Goal: Task Accomplishment & Management: Manage account settings

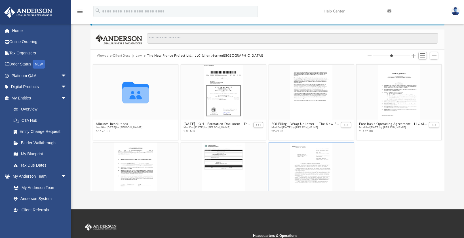
scroll to position [125, 350]
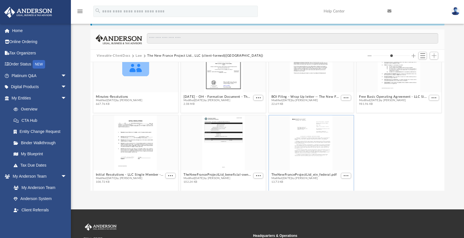
click at [139, 55] on button "Law" at bounding box center [139, 55] width 7 height 5
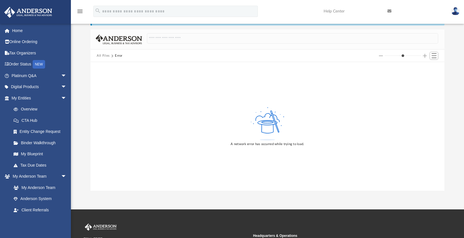
click at [106, 56] on button "All Files" at bounding box center [103, 55] width 13 height 5
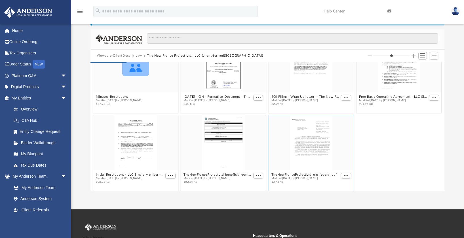
click at [138, 57] on button "Law" at bounding box center [139, 55] width 7 height 5
click at [138, 56] on button "Law" at bounding box center [139, 55] width 7 height 5
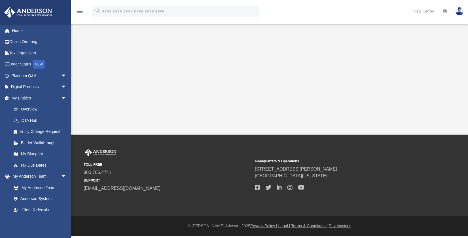
click at [275, 102] on div "App [PERSON_NAME][EMAIL_ADDRESS][DOMAIN_NAME] Sign Out [PERSON_NAME][EMAIL_ADDR…" at bounding box center [234, 67] width 468 height 135
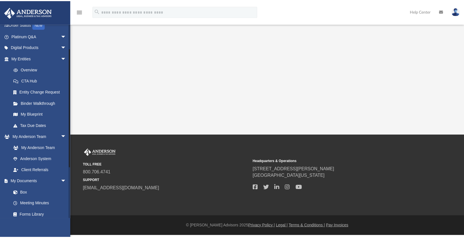
scroll to position [46, 0]
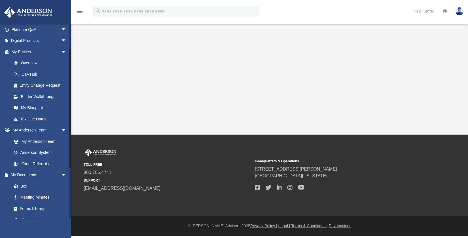
drag, startPoint x: 69, startPoint y: 81, endPoint x: 71, endPoint y: 110, distance: 29.3
click at [71, 110] on div "App [PERSON_NAME][EMAIL_ADDRESS][DOMAIN_NAME] Sign Out [PERSON_NAME][EMAIL_ADDR…" at bounding box center [234, 67] width 468 height 135
click at [26, 182] on link "Box" at bounding box center [41, 186] width 67 height 11
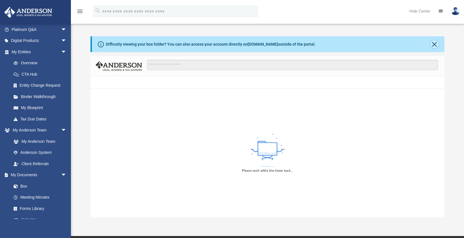
click at [435, 44] on button "Close" at bounding box center [435, 44] width 8 height 8
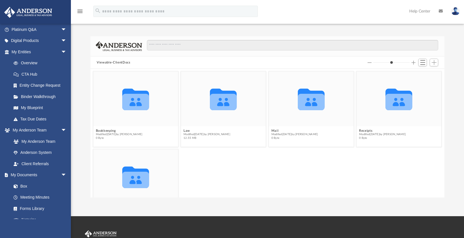
scroll to position [125, 350]
click at [186, 132] on button "Law" at bounding box center [207, 131] width 47 height 4
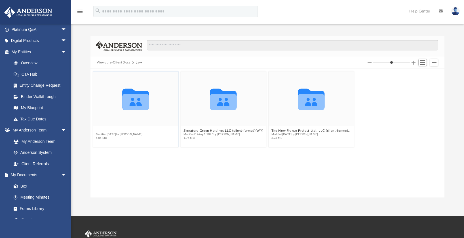
click at [136, 131] on button "Mantel & Crown, LLC (client-formed)([GEOGRAPHIC_DATA])" at bounding box center [136, 131] width 80 height 4
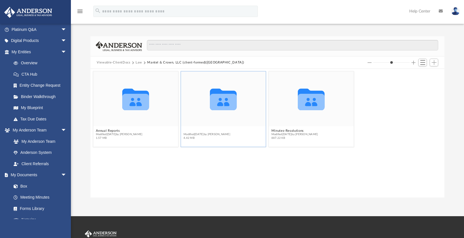
click at [197, 132] on button "Initial Docs" at bounding box center [207, 131] width 47 height 4
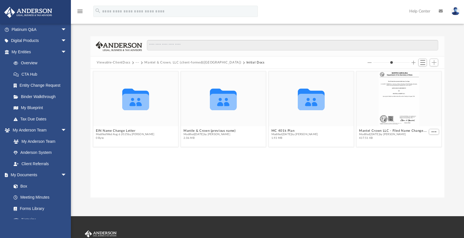
click at [191, 63] on button "Mantel & Crown, LLC (client-formed)([GEOGRAPHIC_DATA])" at bounding box center [192, 62] width 97 height 5
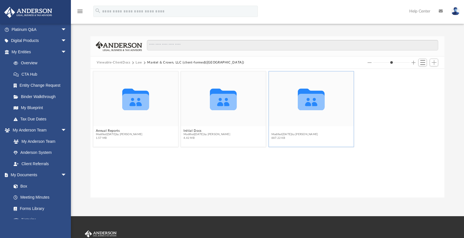
click at [300, 131] on button "Minutes-Resolutions" at bounding box center [295, 131] width 47 height 4
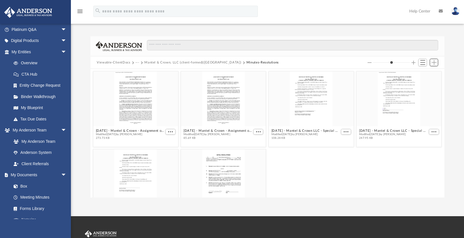
click at [436, 63] on span "Add" at bounding box center [434, 62] width 5 height 5
click at [426, 74] on li "Upload" at bounding box center [426, 74] width 18 height 6
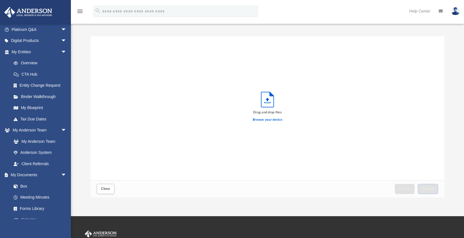
scroll to position [140, 350]
click at [270, 121] on label "Browse your device" at bounding box center [268, 119] width 30 height 5
click at [0, 0] on input "Browse your device" at bounding box center [0, 0] width 0 height 0
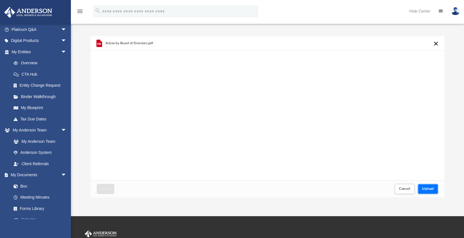
click at [428, 190] on span "Upload" at bounding box center [428, 188] width 12 height 3
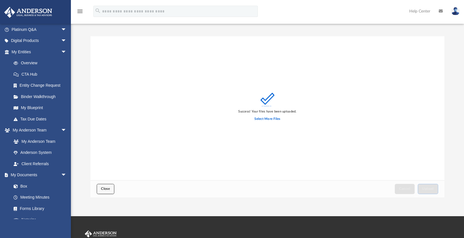
click at [100, 193] on button "Close" at bounding box center [106, 189] width 18 height 10
